Goal: Task Accomplishment & Management: Complete application form

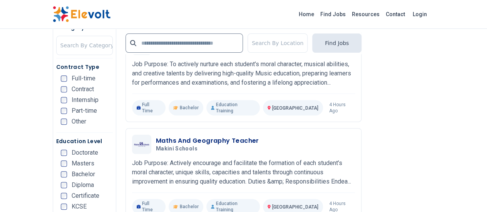
scroll to position [1578, 0]
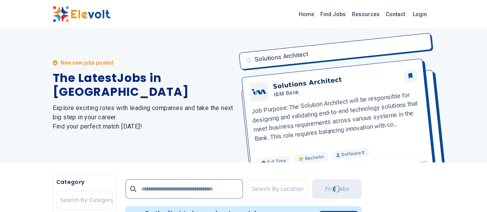
scroll to position [0, 0]
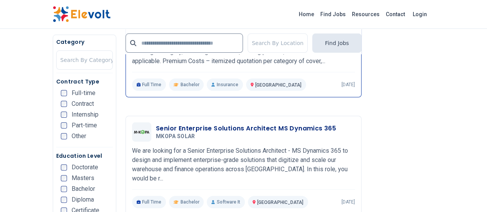
scroll to position [1545, 0]
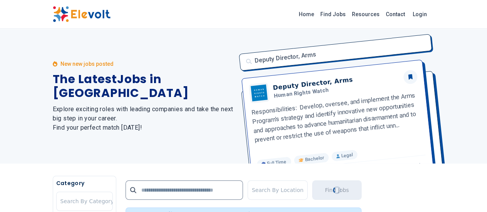
scroll to position [77, 0]
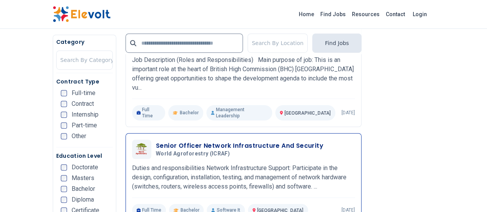
scroll to position [308, 0]
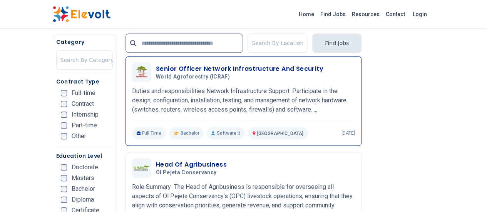
click at [200, 64] on h3 "Senior Officer Network Infrastructure And Security" at bounding box center [239, 68] width 167 height 9
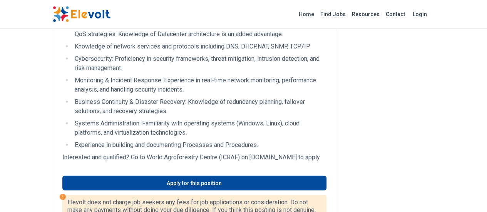
scroll to position [847, 0]
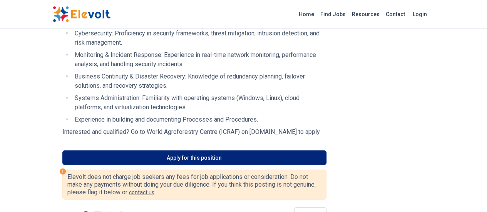
click at [204, 151] on link "Apply for this position" at bounding box center [194, 158] width 264 height 15
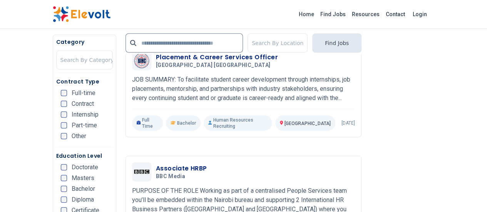
scroll to position [1039, 0]
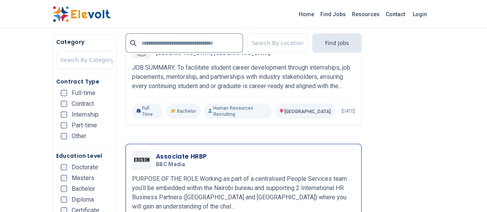
click at [156, 152] on h3 "Associate HRBP" at bounding box center [181, 156] width 51 height 9
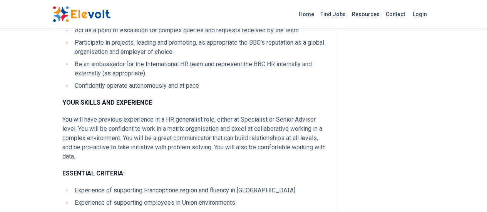
scroll to position [346, 0]
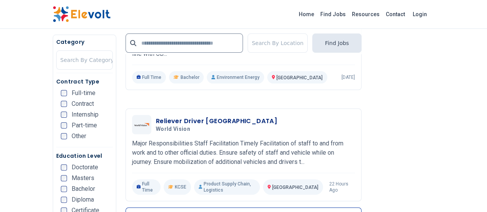
scroll to position [1540, 0]
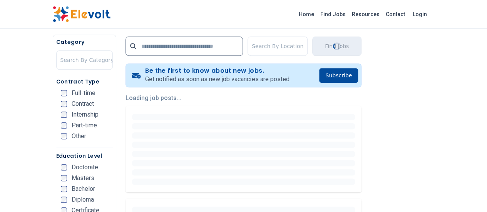
scroll to position [154, 0]
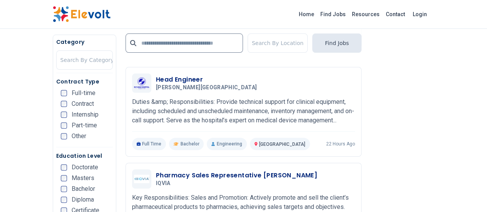
scroll to position [1540, 0]
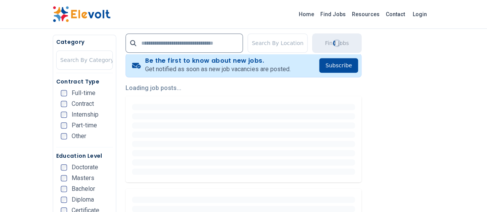
scroll to position [192, 0]
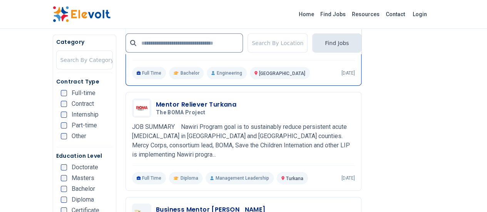
scroll to position [1193, 0]
